Goal: Book appointment/travel/reservation

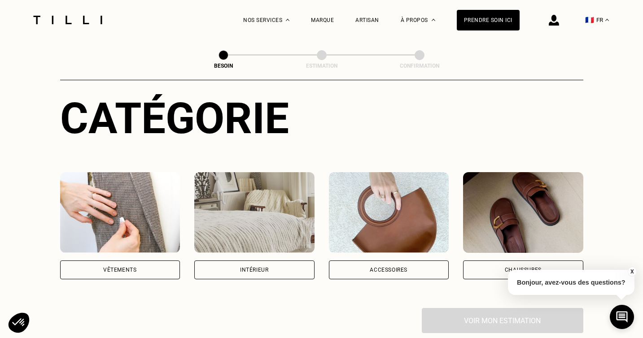
scroll to position [106, 0]
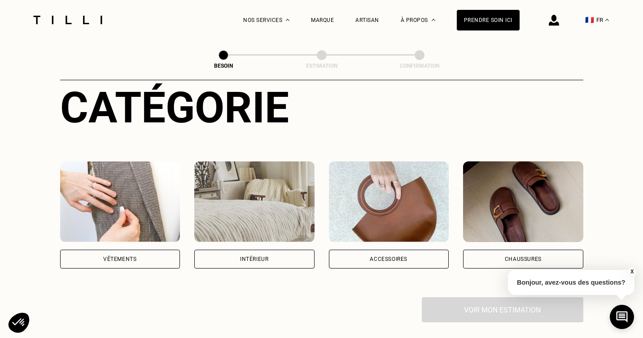
click at [131, 250] on div "Vêtements" at bounding box center [120, 259] width 120 height 19
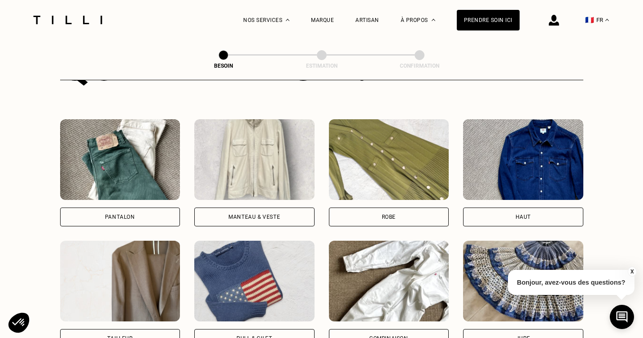
scroll to position [391, 0]
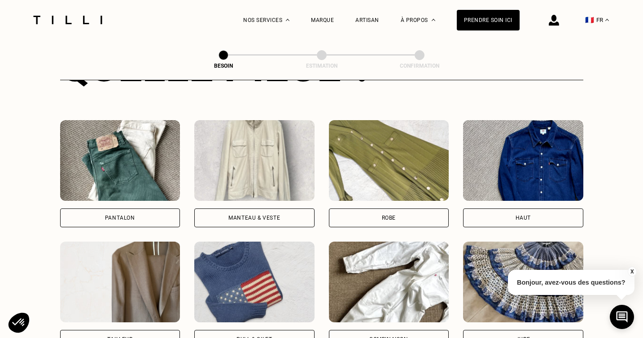
click at [128, 215] on div "Pantalon" at bounding box center [120, 217] width 30 height 5
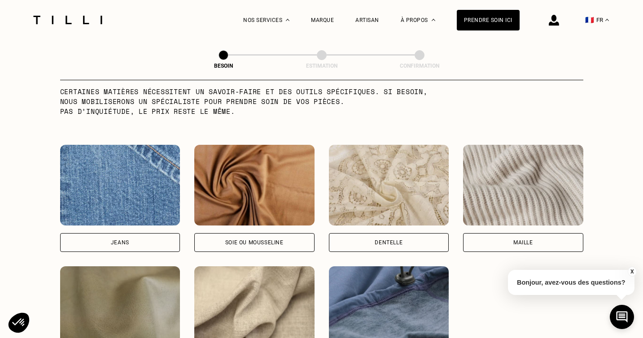
scroll to position [923, 0]
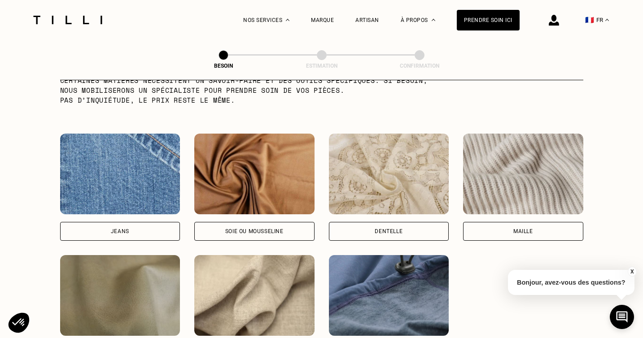
click at [123, 226] on div "Jeans" at bounding box center [120, 231] width 120 height 19
select select "FR"
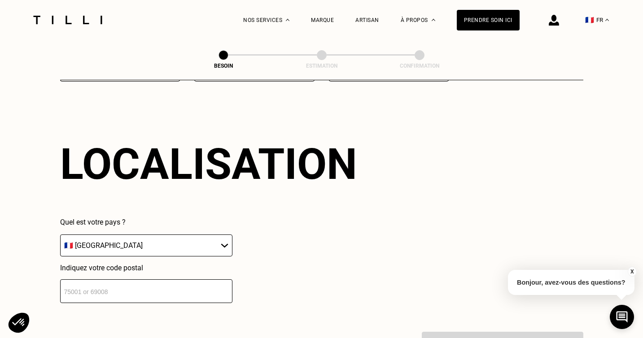
scroll to position [1215, 0]
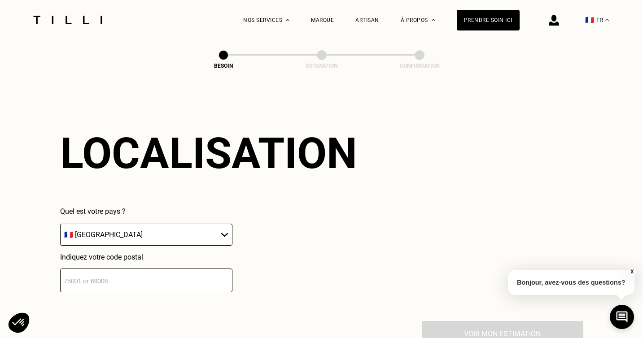
click at [116, 269] on input "number" at bounding box center [146, 281] width 172 height 24
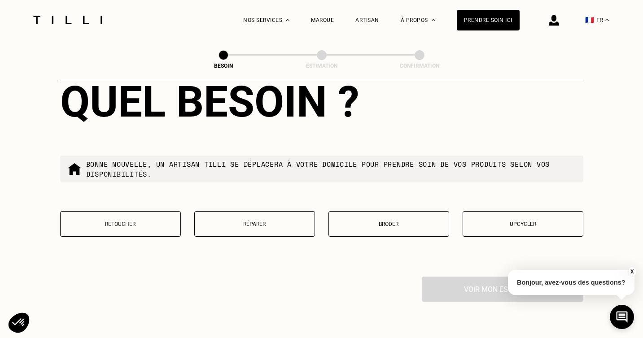
scroll to position [1493, 0]
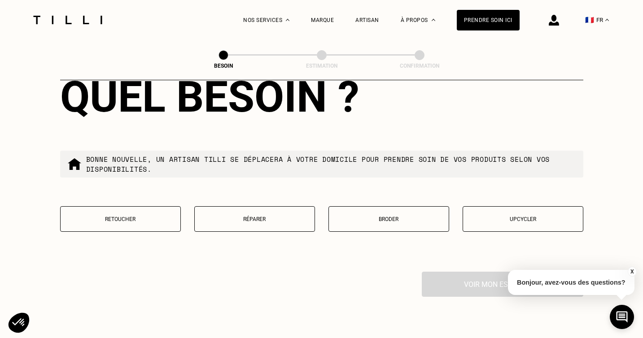
type input "75019"
click at [131, 216] on p "Retoucher" at bounding box center [120, 219] width 111 height 6
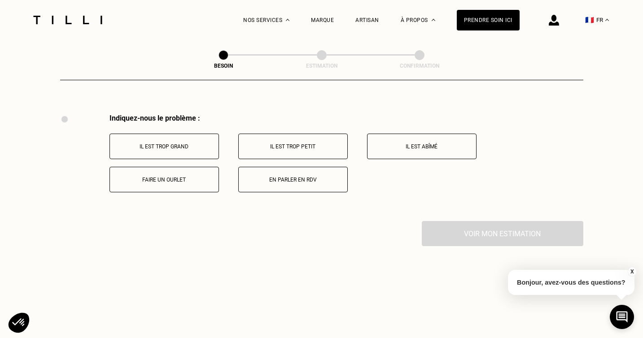
scroll to position [1656, 0]
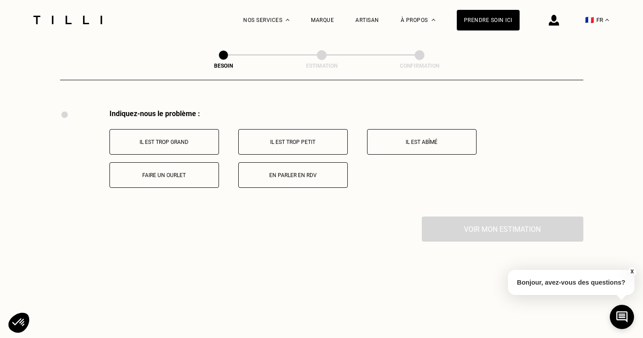
click at [176, 172] on p "Faire un ourlet" at bounding box center [164, 175] width 100 height 6
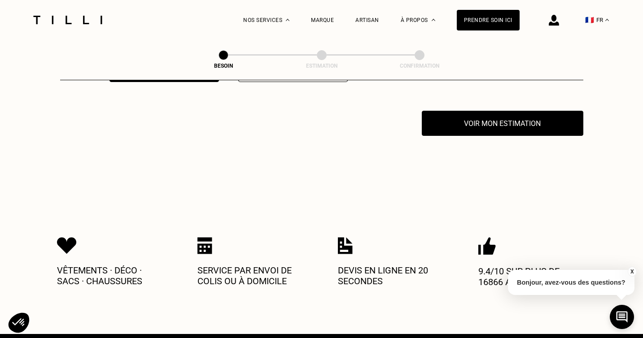
scroll to position [1763, 0]
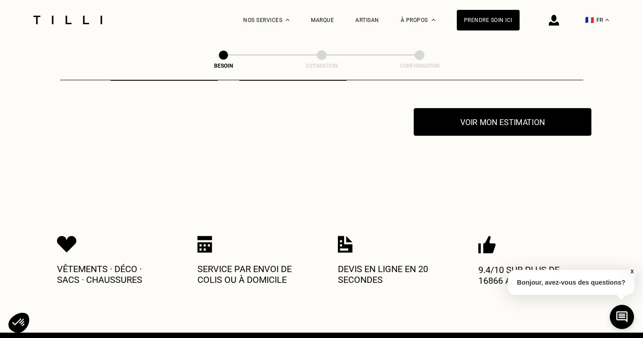
click at [485, 113] on button "Voir mon estimation" at bounding box center [503, 122] width 178 height 28
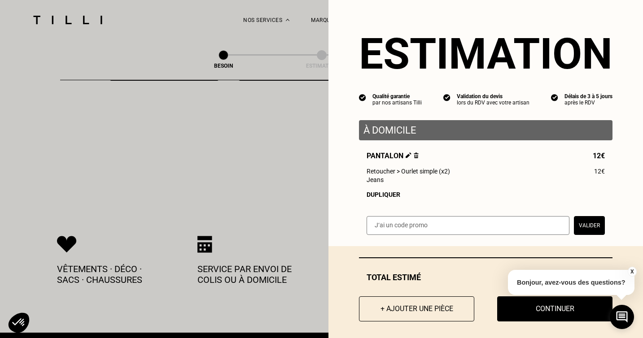
scroll to position [6, 0]
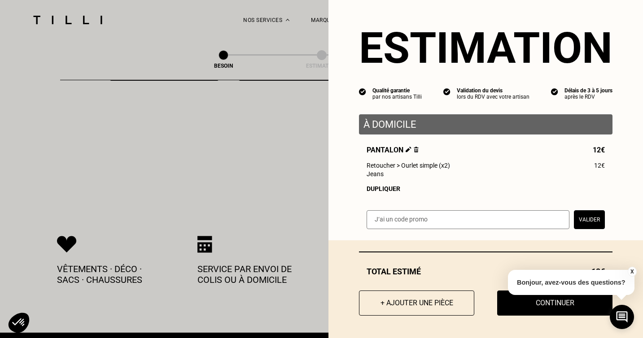
click at [629, 271] on button "X" at bounding box center [632, 272] width 9 height 10
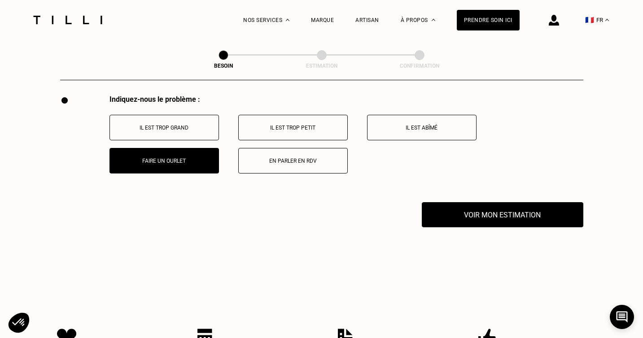
scroll to position [1657, 0]
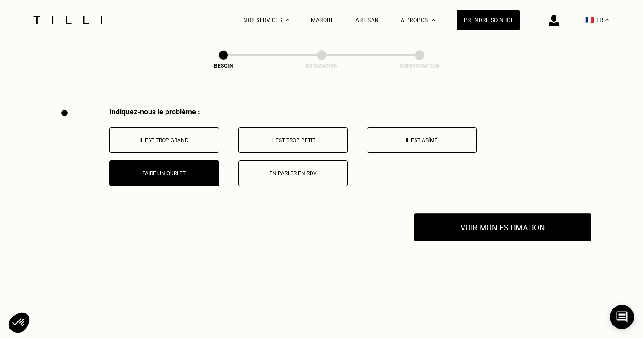
click at [522, 214] on button "Voir mon estimation" at bounding box center [503, 228] width 178 height 28
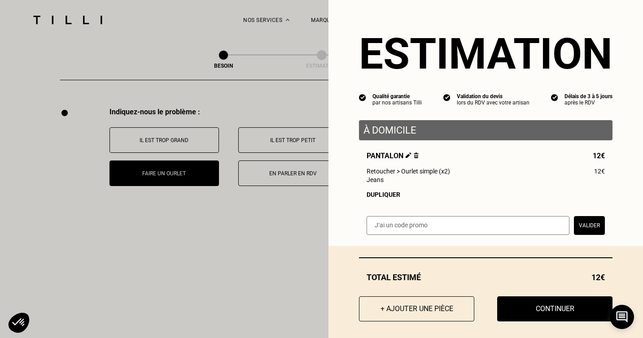
scroll to position [6, 0]
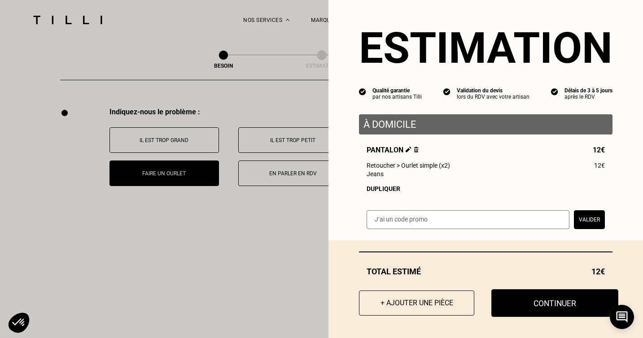
click at [548, 296] on button "Continuer" at bounding box center [555, 304] width 127 height 28
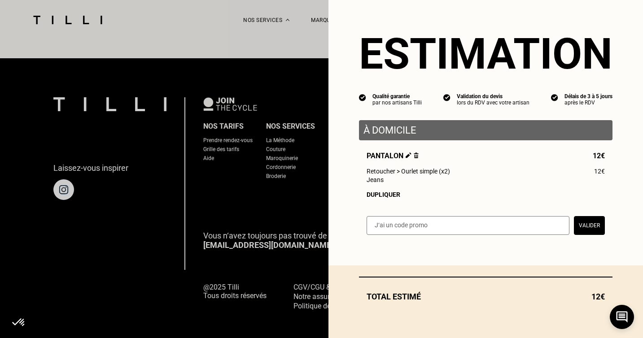
scroll to position [0, 0]
select select "FR"
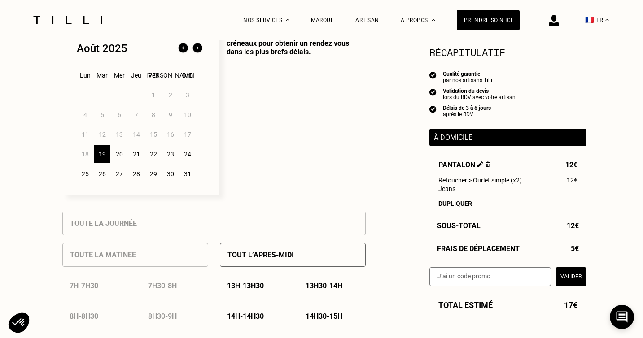
scroll to position [245, 0]
click at [122, 155] on div "20" at bounding box center [119, 155] width 16 height 18
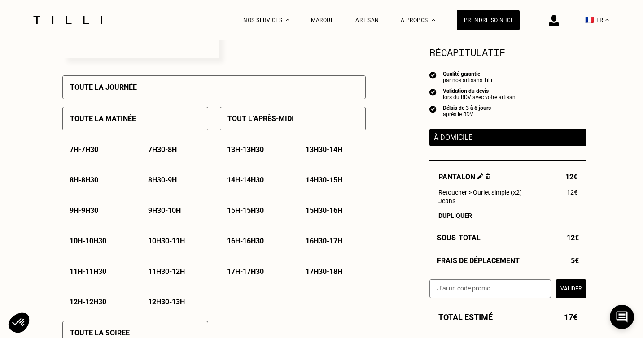
scroll to position [385, 0]
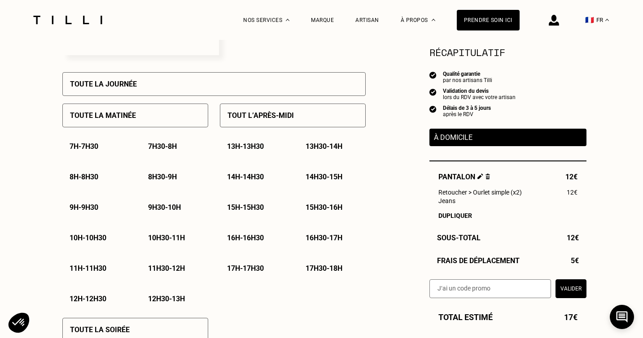
click at [157, 271] on p "11h30 - 12h" at bounding box center [166, 268] width 37 height 9
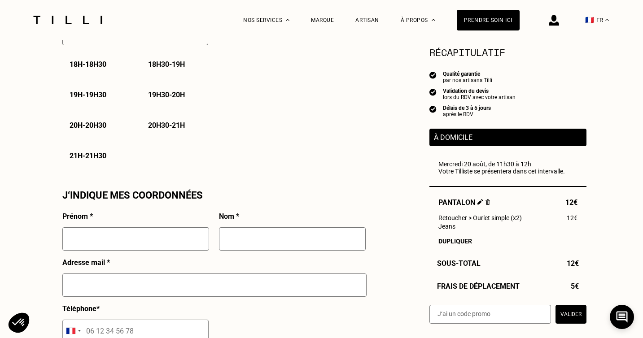
scroll to position [683, 0]
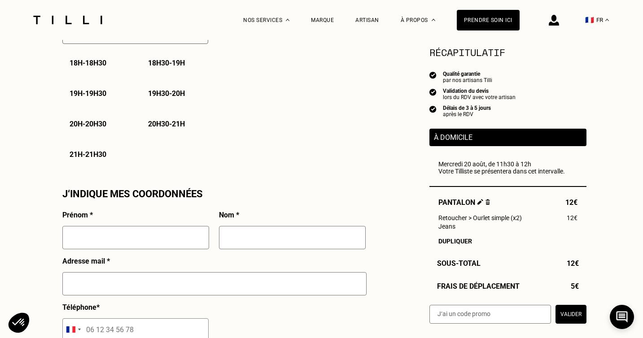
click at [151, 235] on input "text" at bounding box center [135, 237] width 147 height 23
type input "Alexia"
type input "[PERSON_NAME]"
type input "[EMAIL_ADDRESS][DOMAIN_NAME]"
type input "06 74 69 51 05"
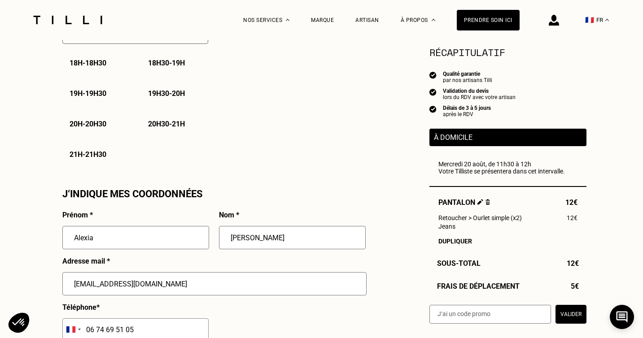
type input "[STREET_ADDRESS]"
type input "[GEOGRAPHIC_DATA]"
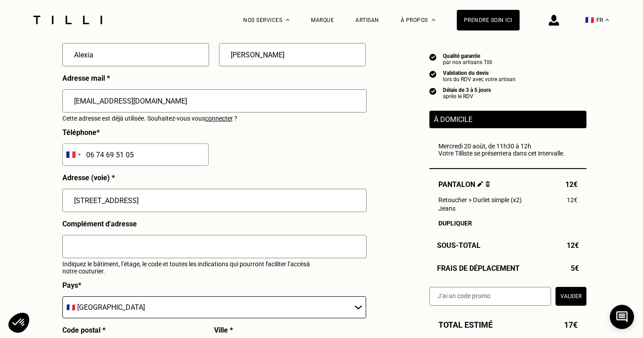
scroll to position [872, 0]
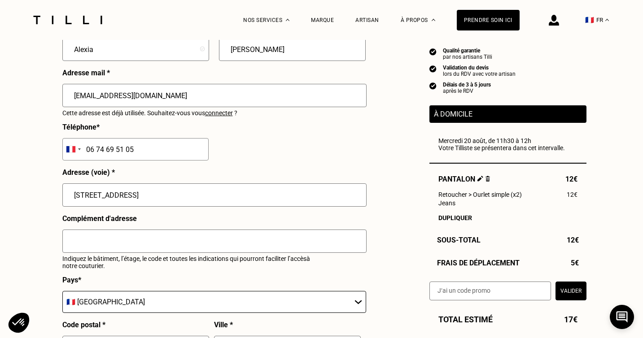
drag, startPoint x: 176, startPoint y: 189, endPoint x: 215, endPoint y: 200, distance: 40.0
click at [215, 200] on input "[STREET_ADDRESS]" at bounding box center [214, 195] width 304 height 23
type input "[STREET_ADDRESS]"
type input "19e Arrondissement"
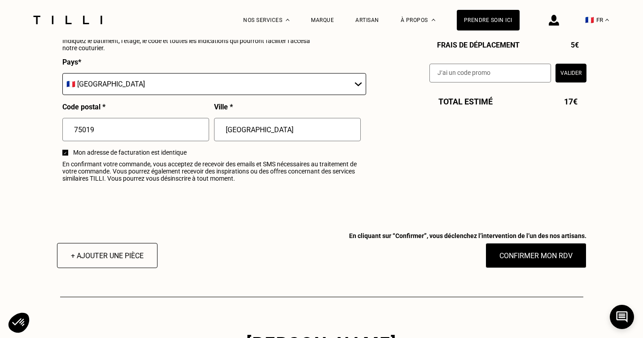
scroll to position [1094, 0]
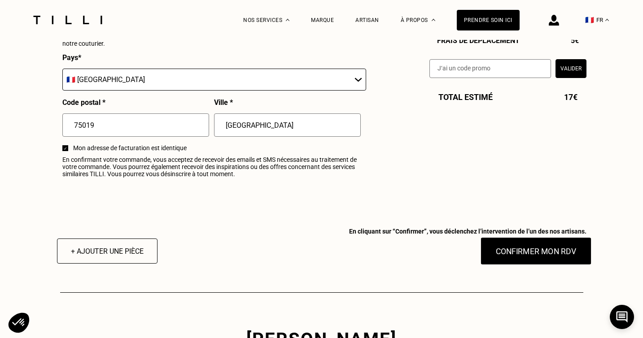
click at [542, 245] on button "Confirmer mon RDV" at bounding box center [535, 251] width 111 height 28
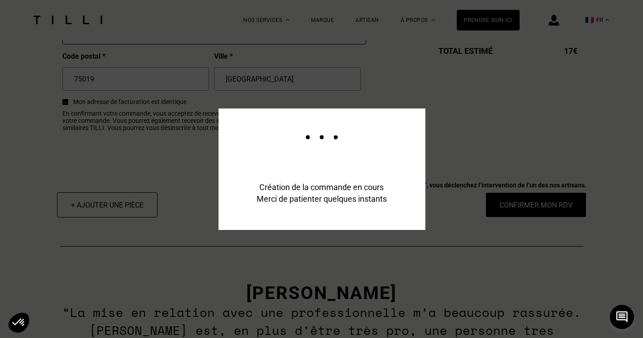
scroll to position [1146, 0]
